Goal: Check status: Check status

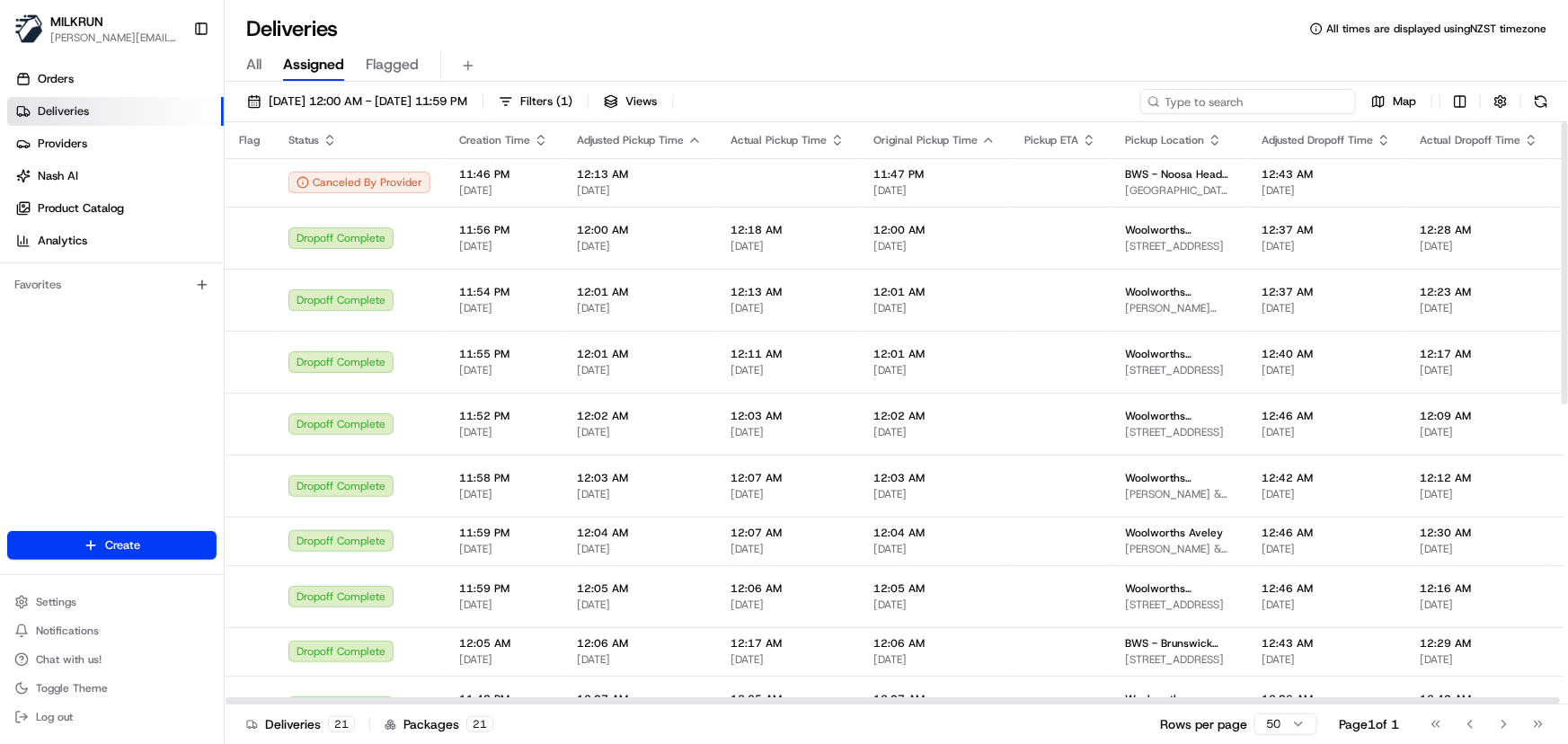
click at [1250, 105] on input at bounding box center [1248, 101] width 216 height 25
paste input "[PERSON_NAME]"
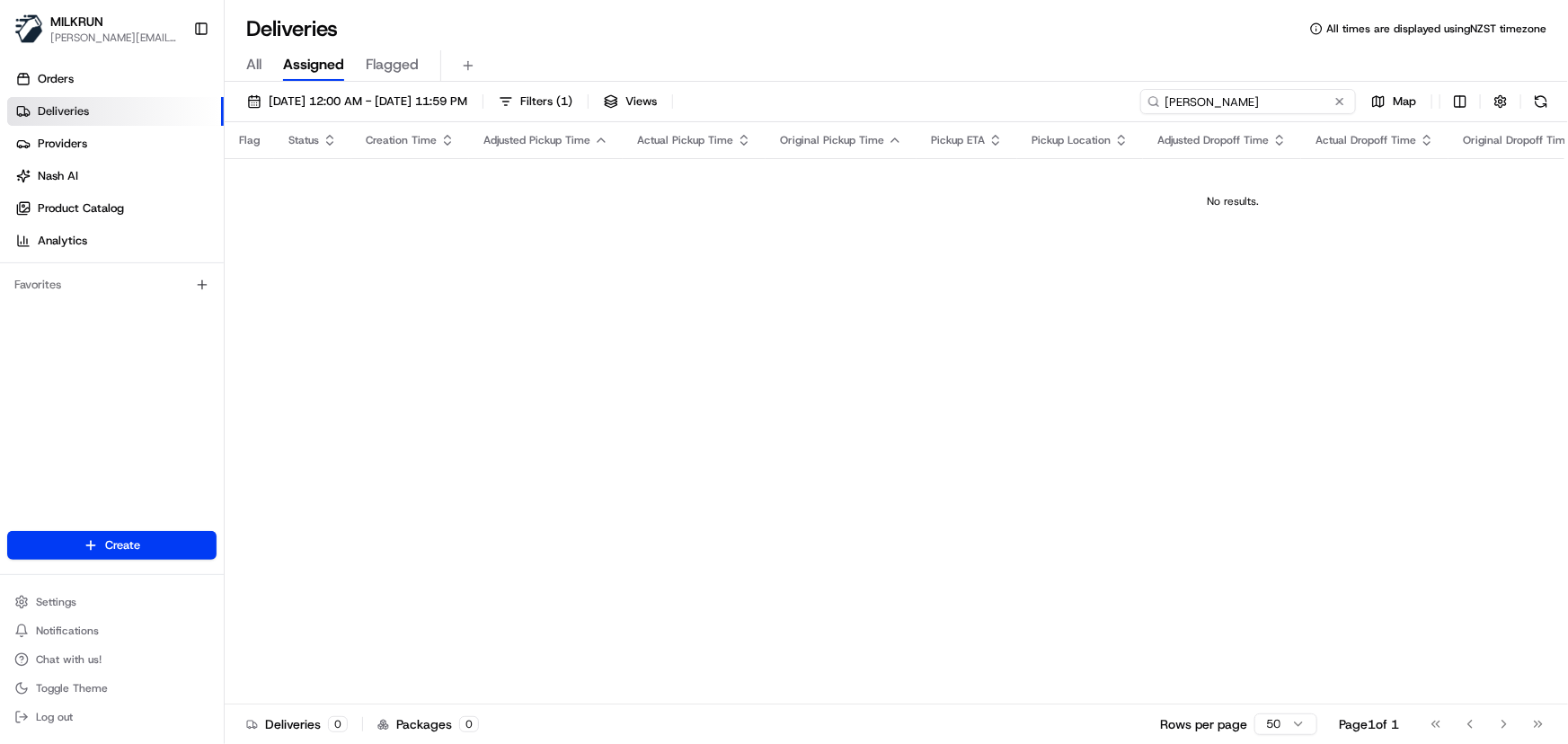
type input "[PERSON_NAME]"
click at [451, 107] on span "22/08/2025 12:00 AM - 29/08/2025 11:59 PM" at bounding box center [368, 100] width 198 height 16
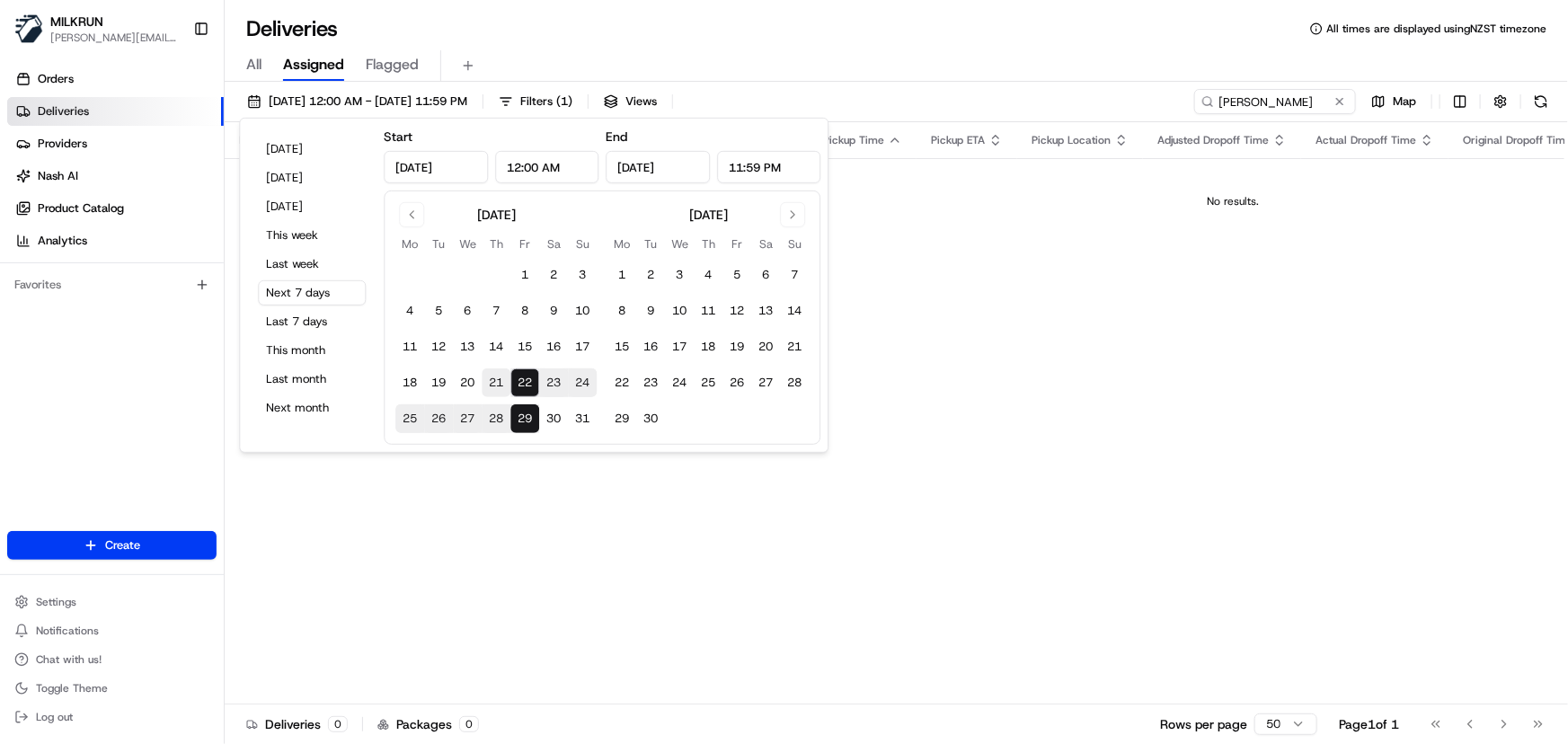
click at [494, 379] on button "21" at bounding box center [496, 382] width 29 height 29
type input "[DATE]"
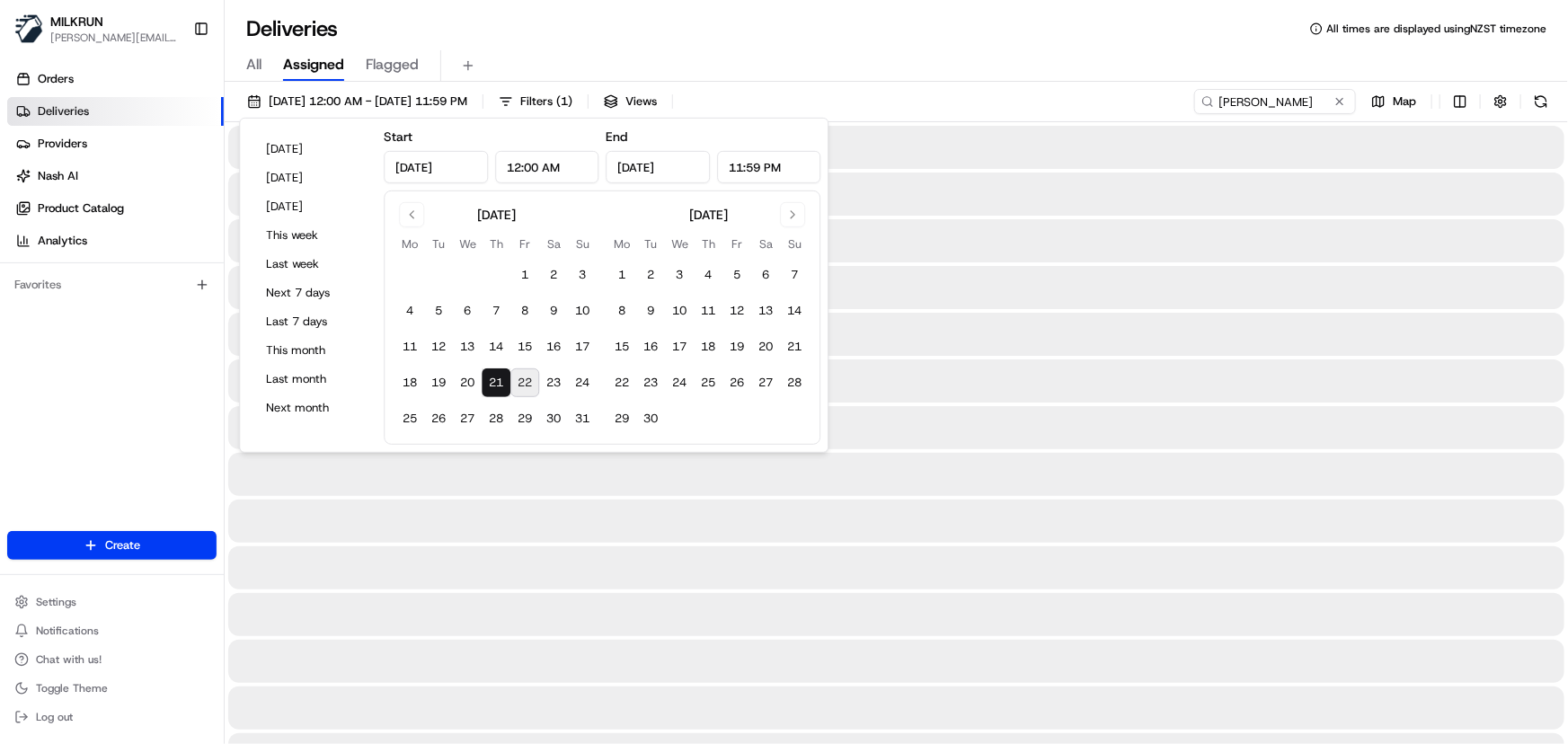
click at [494, 379] on button "21" at bounding box center [496, 382] width 29 height 29
click at [633, 604] on div at bounding box center [896, 614] width 1336 height 43
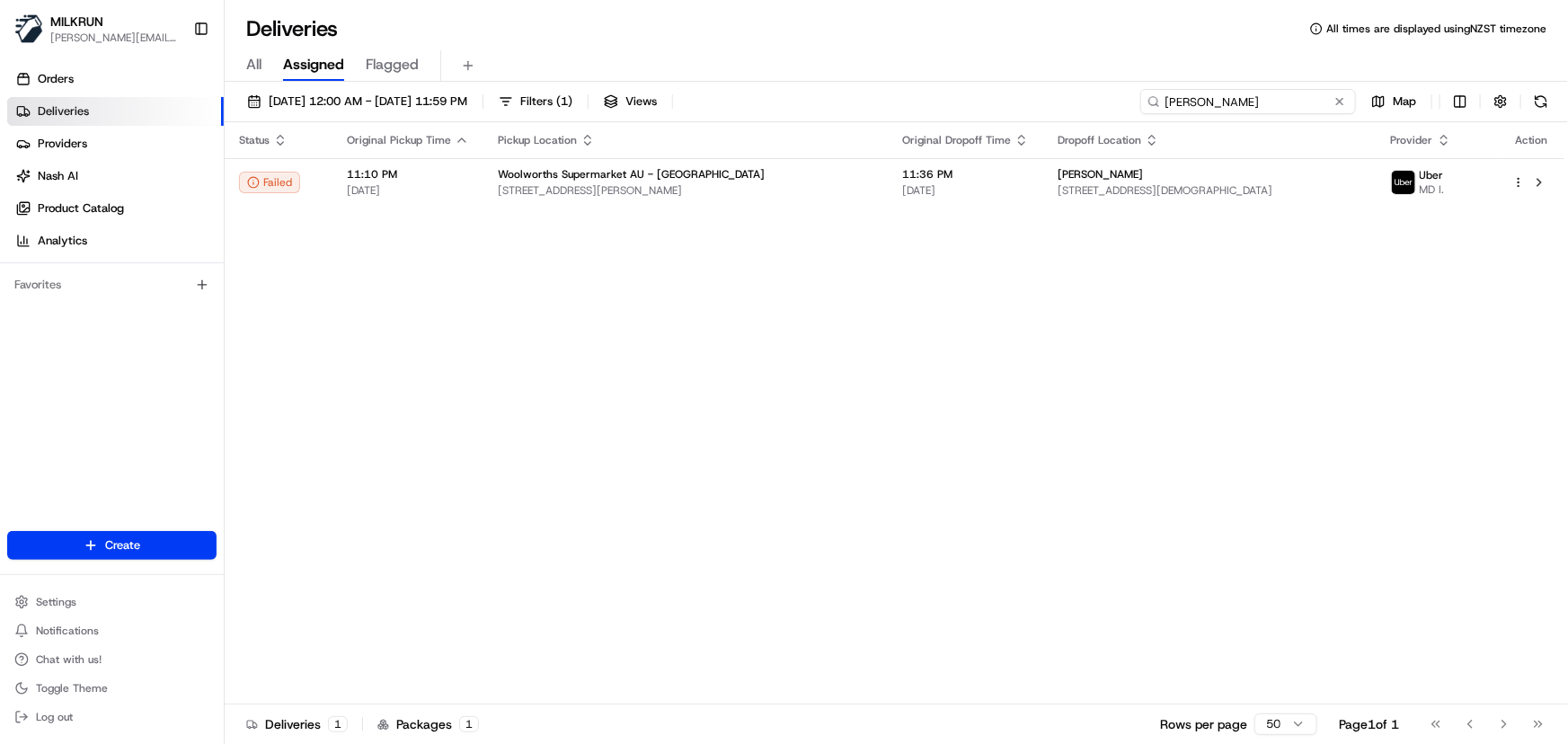
drag, startPoint x: 1021, startPoint y: 92, endPoint x: 327, endPoint y: 84, distance: 694.0
click at [338, 85] on div "[DATE] 12:00 AM - [DATE] 11:59 PM Filters ( 1 ) Views Ailiesh [PERSON_NAME] Map…" at bounding box center [896, 415] width 1344 height 666
paste input "[MEDICAL_DATA][PERSON_NAME]"
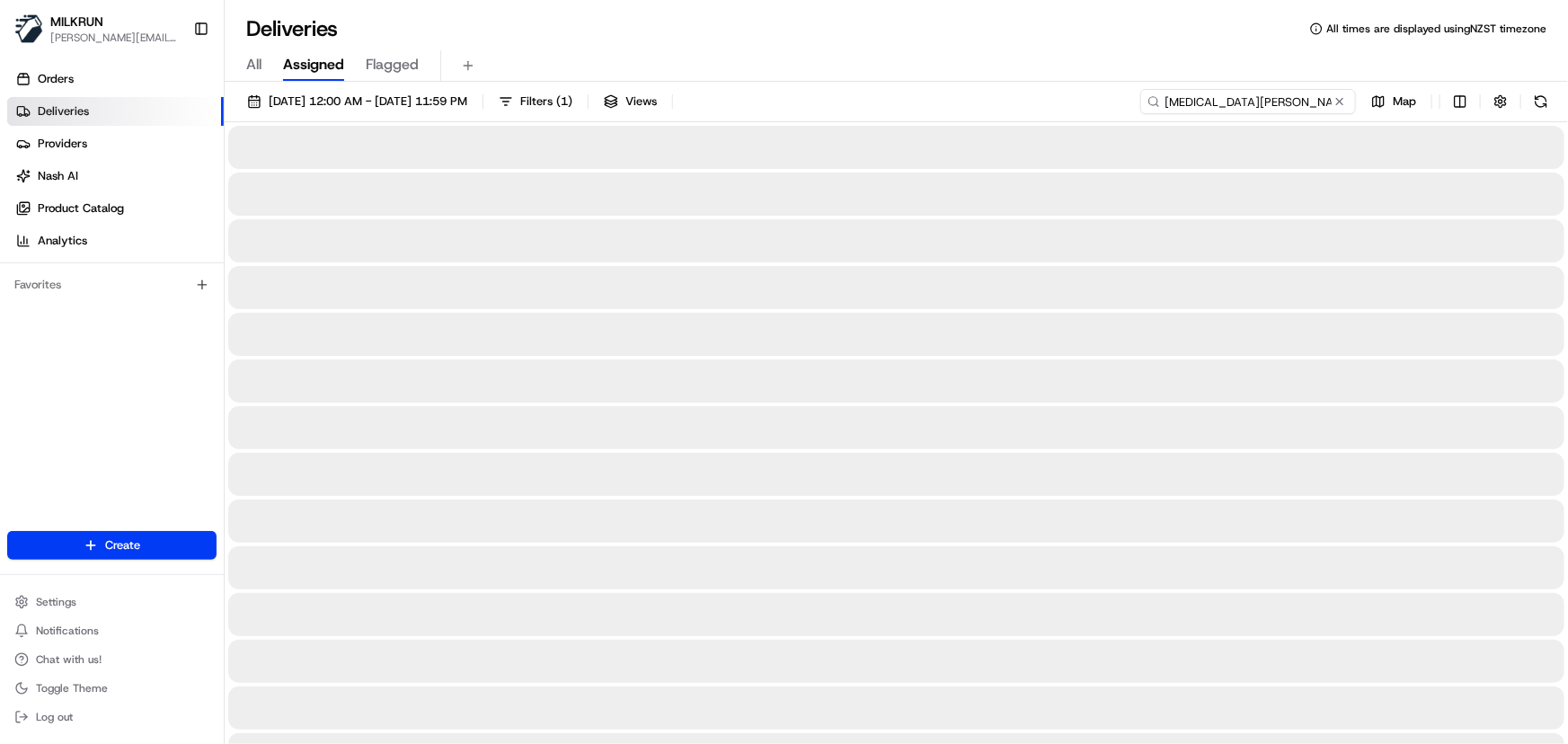
type input "[MEDICAL_DATA][PERSON_NAME]"
click at [353, 110] on button "[DATE] 12:00 AM - [DATE] 11:59 PM" at bounding box center [357, 101] width 236 height 25
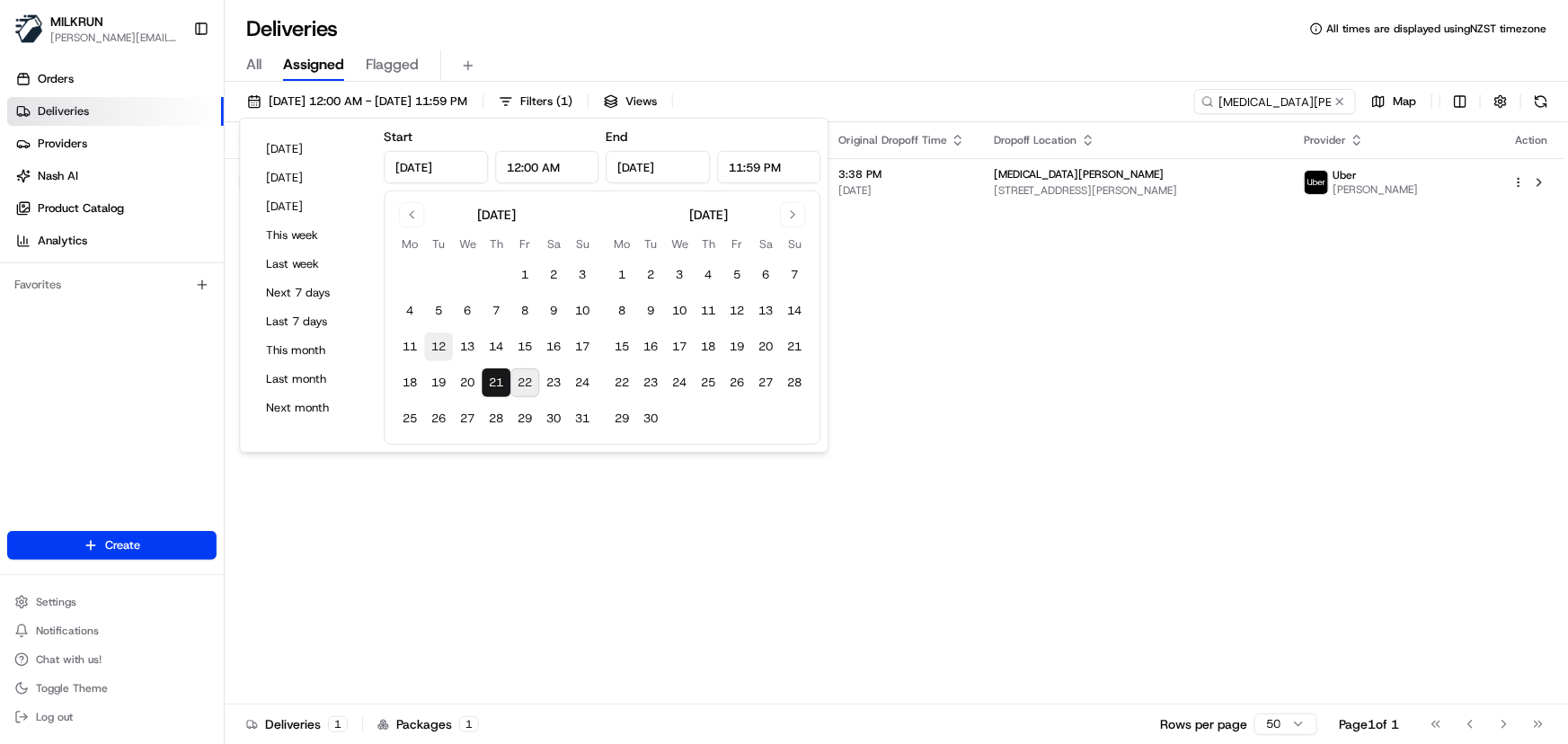
click at [436, 350] on button "12" at bounding box center [438, 346] width 29 height 29
type input "[DATE]"
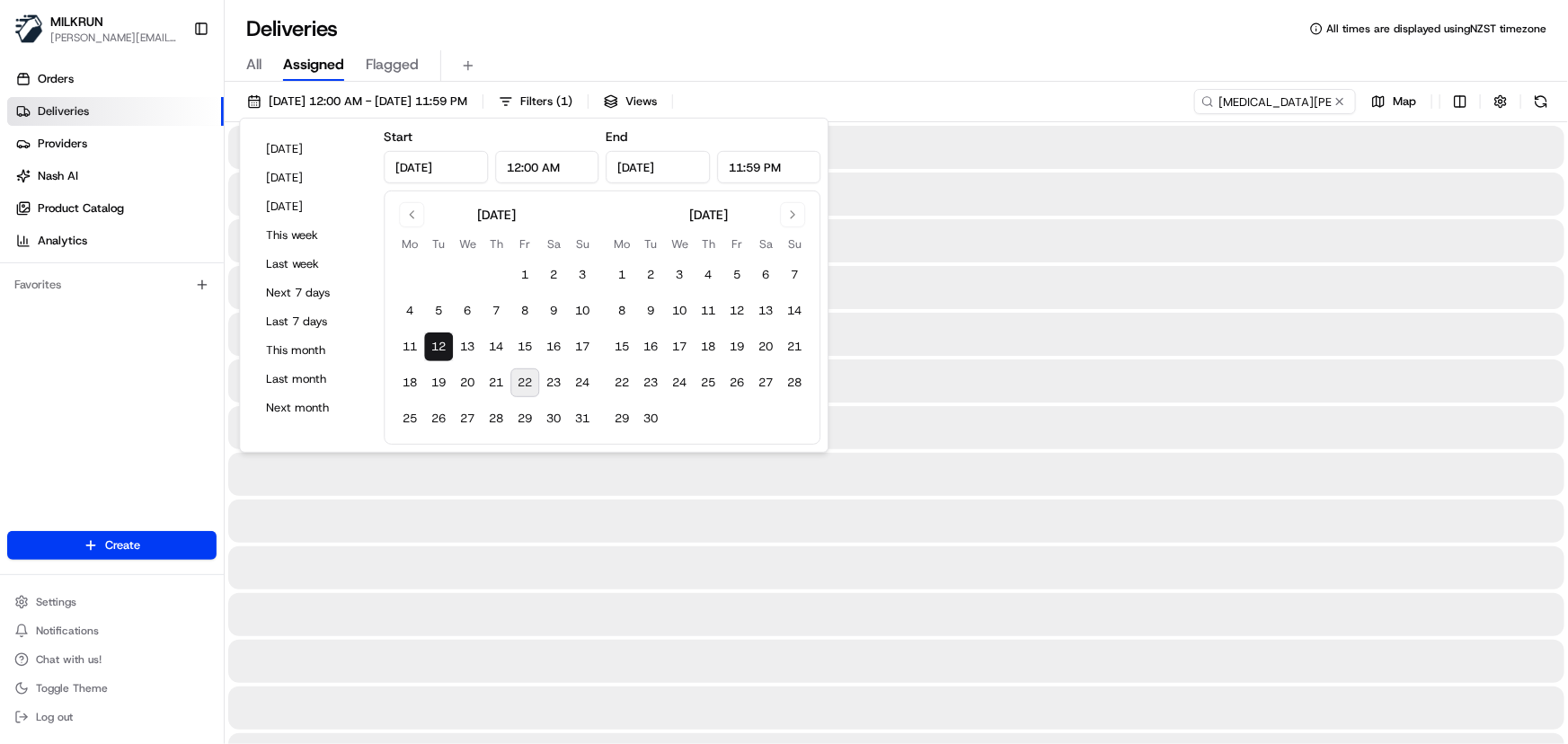
click at [436, 350] on button "12" at bounding box center [438, 346] width 29 height 29
click at [561, 538] on div at bounding box center [896, 521] width 1336 height 43
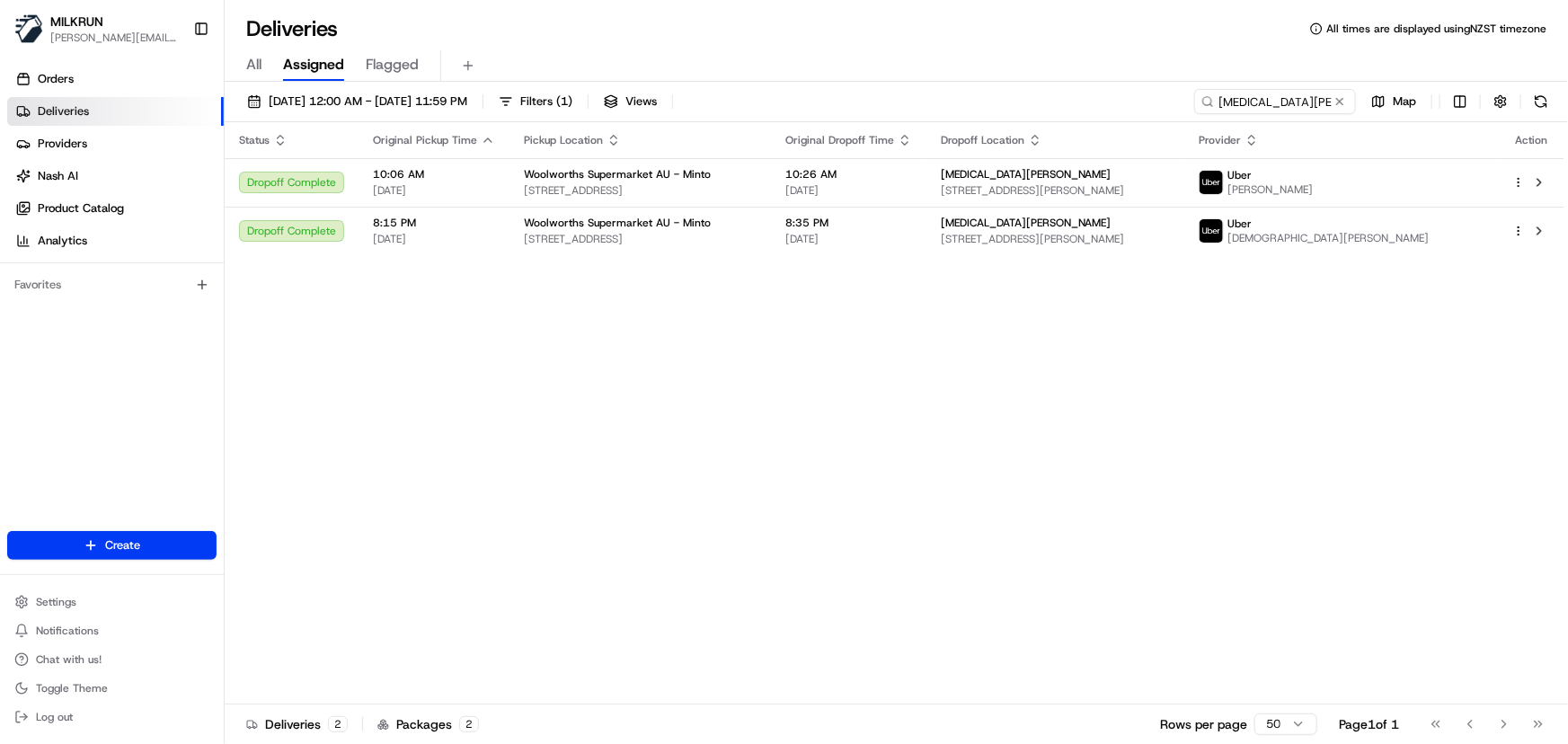
click at [676, 508] on div "Status Original Pickup Time Pickup Location Original Dropoff Time Dropoff Locat…" at bounding box center [894, 413] width 1340 height 582
click at [825, 235] on span "[DATE]" at bounding box center [849, 238] width 127 height 14
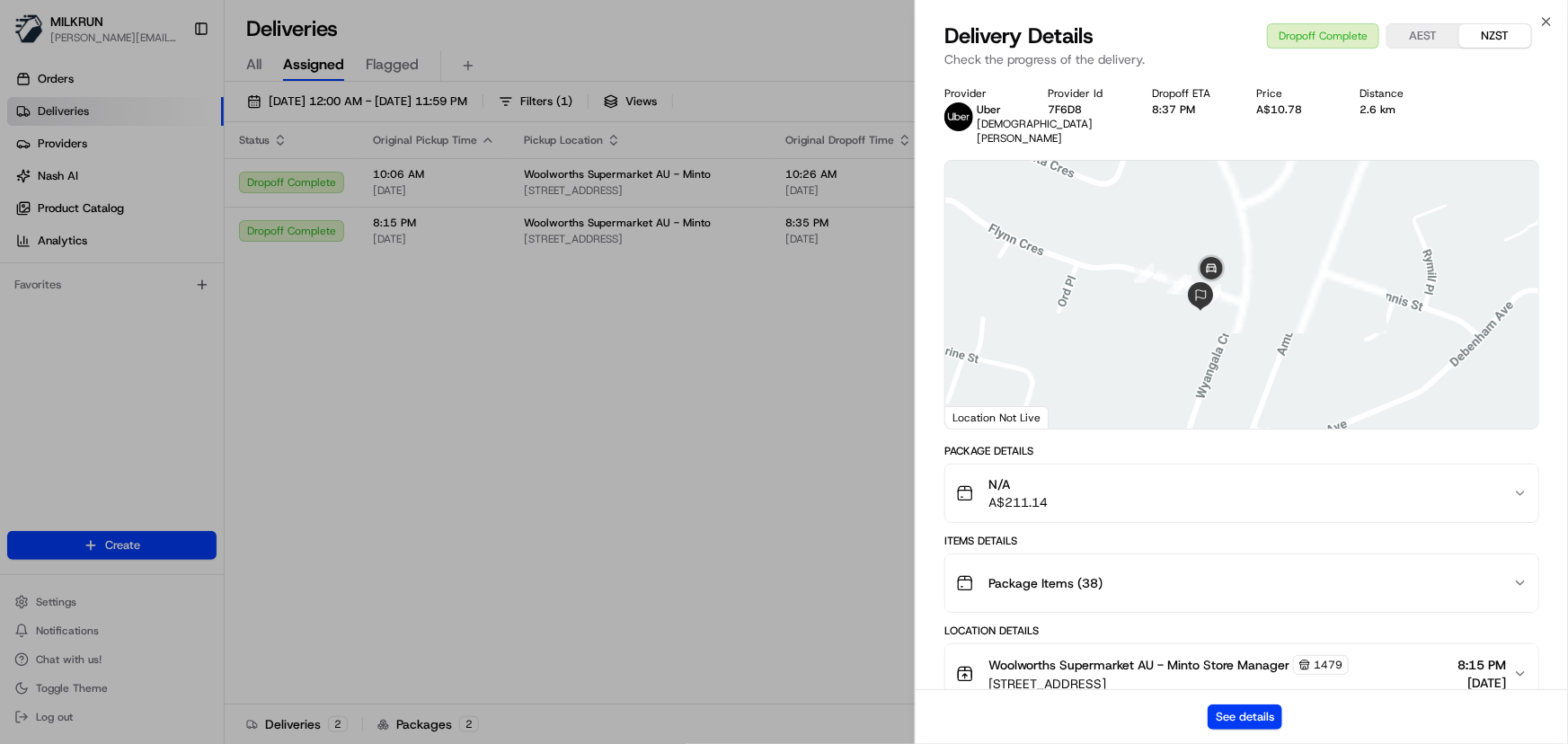
drag, startPoint x: 1265, startPoint y: 240, endPoint x: 1249, endPoint y: 450, distance: 210.6
click at [1249, 429] on div at bounding box center [1241, 295] width 593 height 268
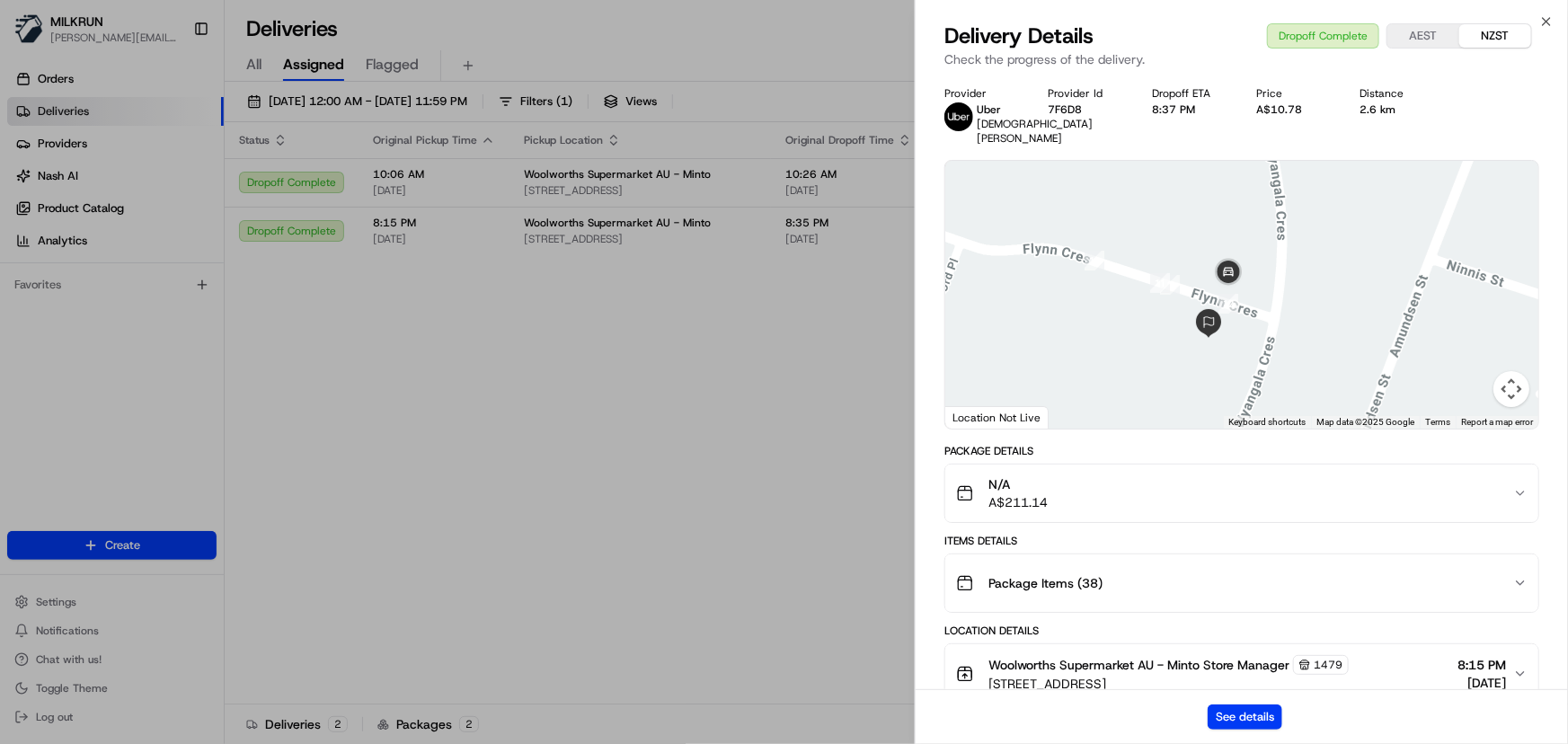
drag, startPoint x: 1232, startPoint y: 317, endPoint x: 1258, endPoint y: 392, distance: 79.4
click at [1258, 392] on div at bounding box center [1241, 295] width 593 height 268
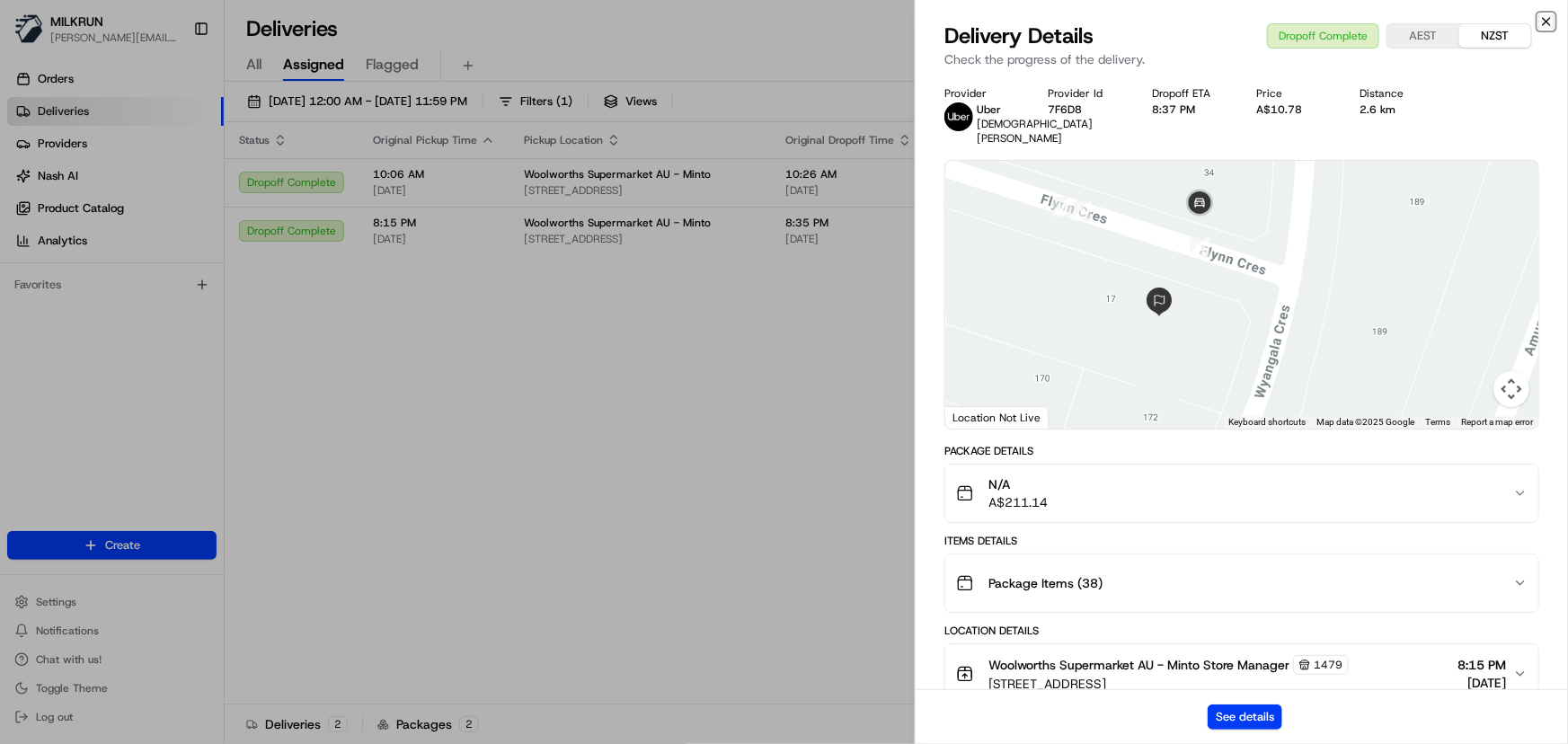
click at [1547, 20] on icon "button" at bounding box center [1547, 21] width 7 height 7
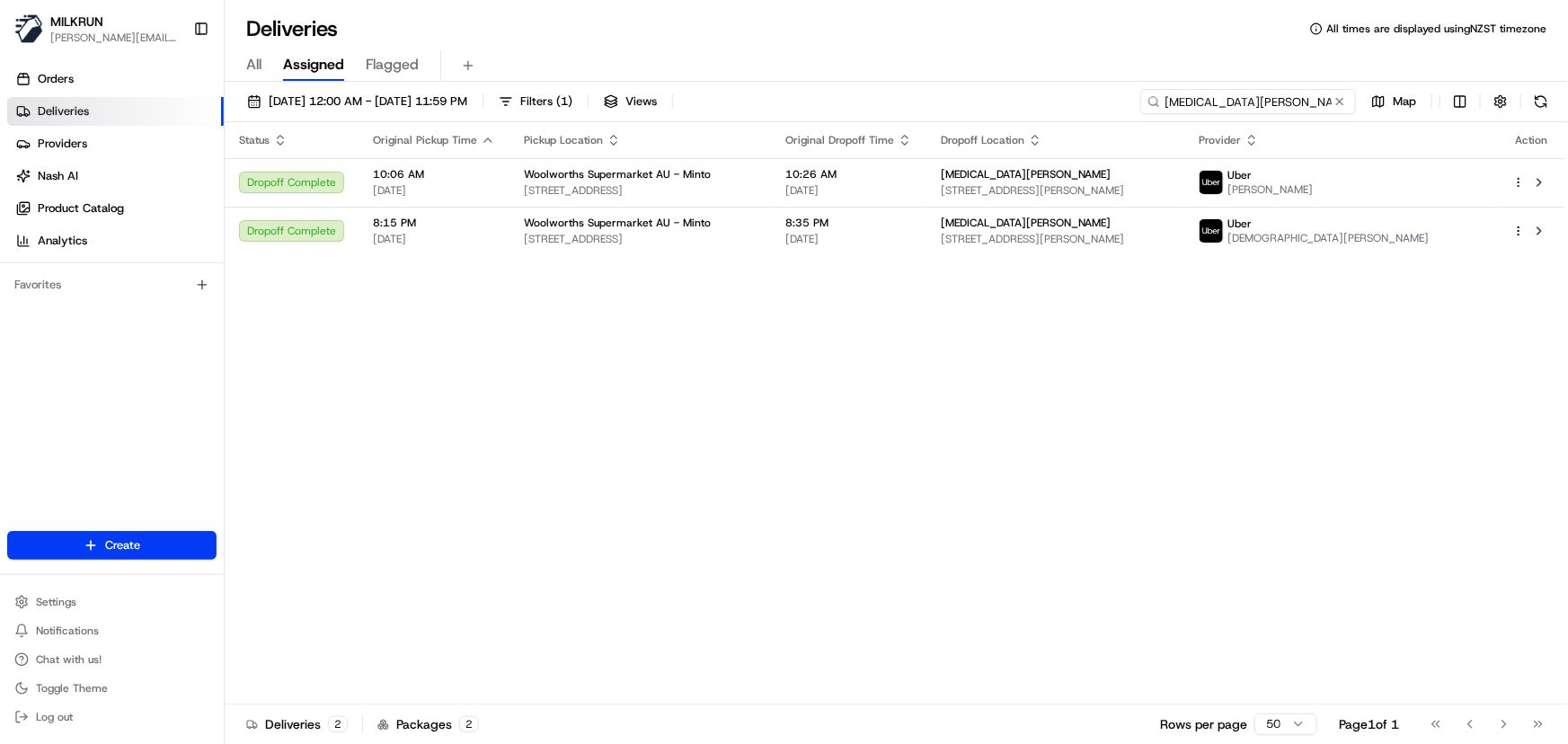
drag, startPoint x: 1302, startPoint y: 106, endPoint x: 355, endPoint y: 124, distance: 947.2
click at [379, 115] on div "[DATE] 12:00 AM - [DATE] 11:59 PM Filters ( 1 ) Views [MEDICAL_DATA][PERSON_NAM…" at bounding box center [896, 106] width 1344 height 33
paste input "[DEMOGRAPHIC_DATA][PERSON_NAME]"
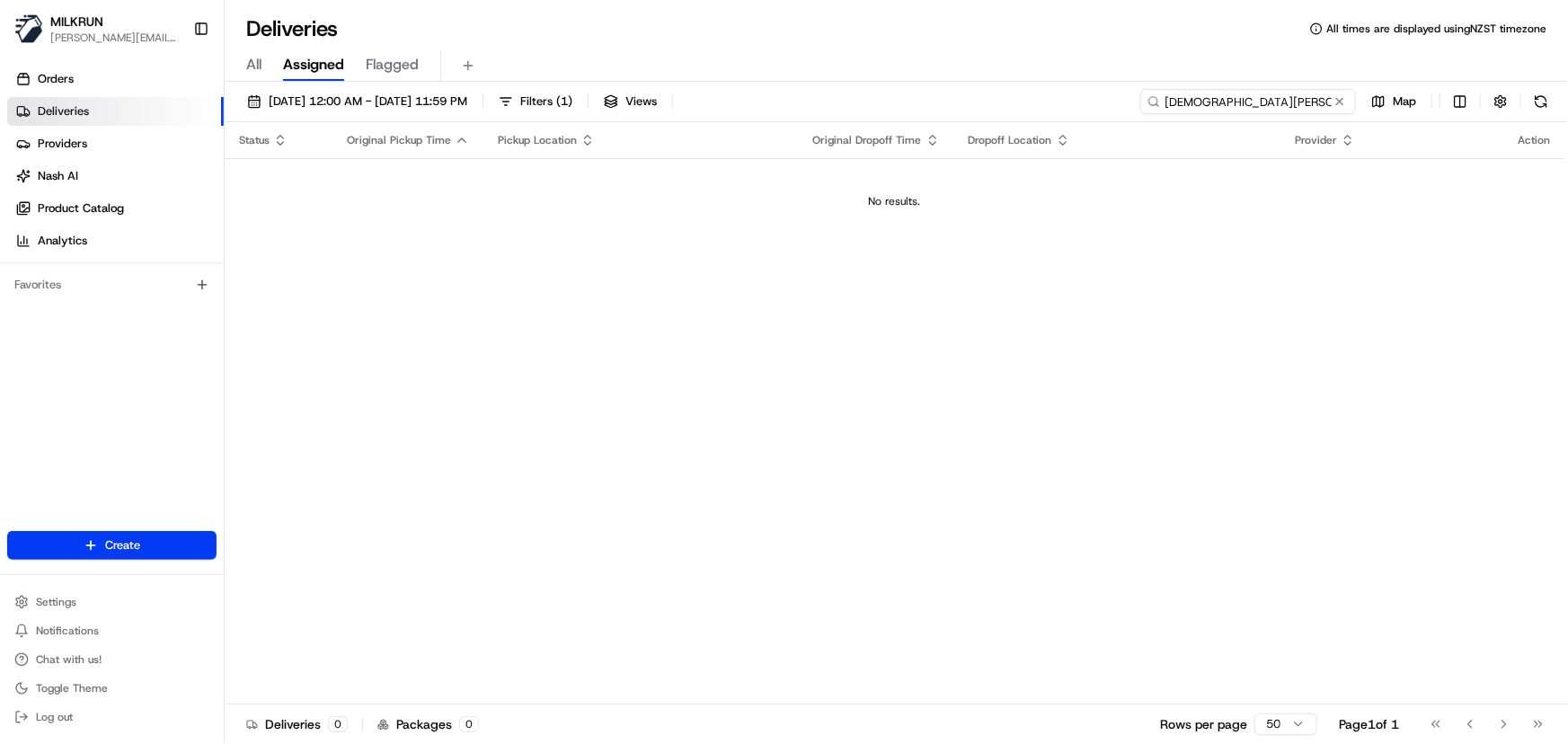
type input "[DEMOGRAPHIC_DATA][PERSON_NAME]"
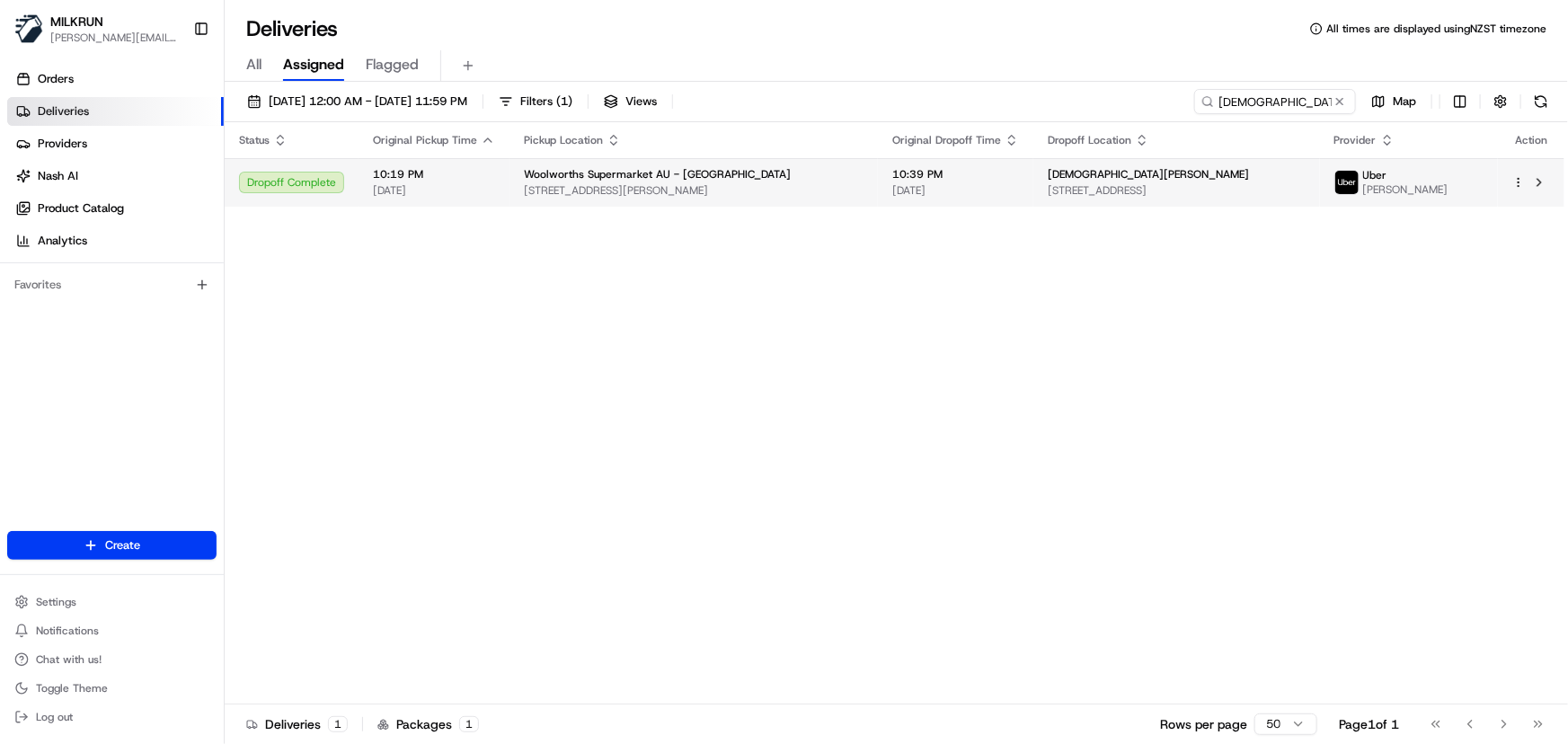
click at [878, 182] on td "10:39 PM [DATE]" at bounding box center [955, 182] width 155 height 48
